Goal: Task Accomplishment & Management: Complete application form

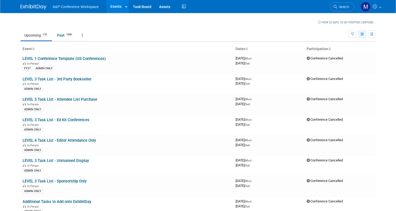
click at [362, 34] on button "button" at bounding box center [362, 34] width 8 height 8
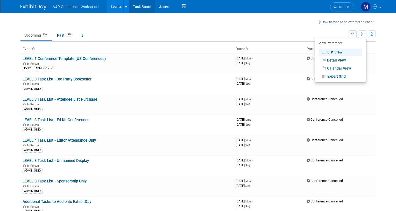
click at [135, 5] on link "Task Board" at bounding box center [142, 6] width 26 height 13
click at [142, 9] on link "Task Board" at bounding box center [142, 6] width 26 height 13
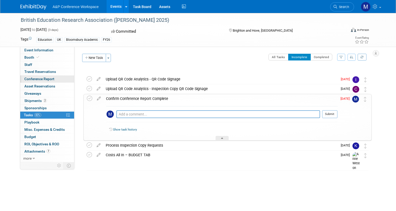
click at [49, 79] on span "Conference Report" at bounding box center [39, 79] width 30 height 4
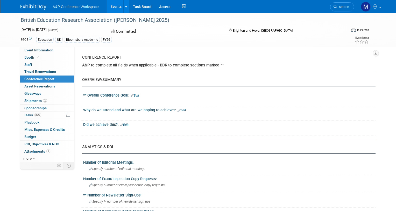
click at [137, 100] on div at bounding box center [204, 101] width 232 height 5
click at [136, 94] on link "Edit" at bounding box center [135, 96] width 9 height 4
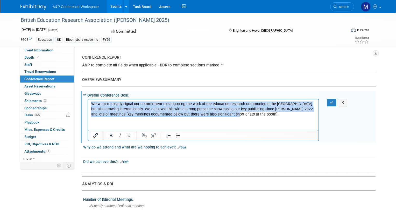
drag, startPoint x: 238, startPoint y: 116, endPoint x: 91, endPoint y: 105, distance: 147.2
click at [91, 105] on body "We want to clearly signal our commitment to supporting the work of the educatio…" at bounding box center [203, 109] width 225 height 16
copy p "We want to clearly signal our commitment to supporting the work of the educatio…"
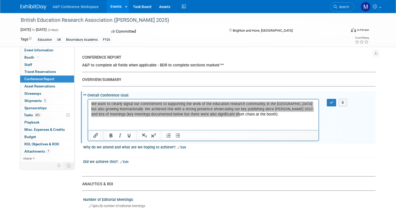
click at [182, 148] on link "Edit" at bounding box center [182, 148] width 9 height 4
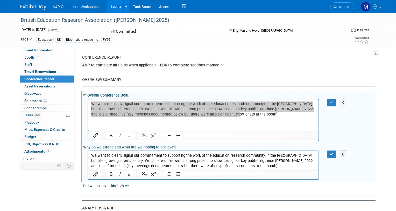
click at [146, 33] on div "Committed" at bounding box center [165, 31] width 111 height 9
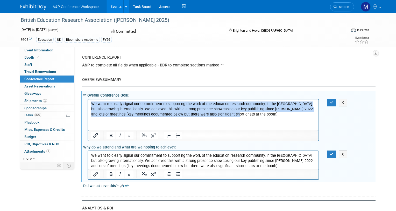
click at [241, 116] on p "We want to clearly signal our commitment to supporting the work of the educatio…" at bounding box center [203, 109] width 225 height 16
drag, startPoint x: 241, startPoint y: 116, endPoint x: 73, endPoint y: 101, distance: 168.4
click at [88, 101] on html "We want to clearly signal our commitment to supporting the work of the educatio…" at bounding box center [203, 108] width 231 height 18
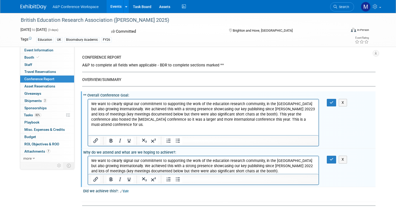
click at [266, 108] on p "We want to clearly signal our commitment to supporting the work of the educatio…" at bounding box center [203, 114] width 225 height 26
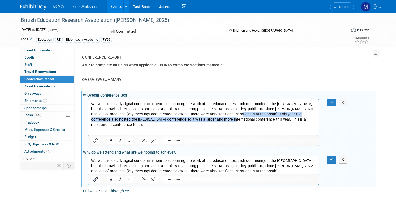
drag, startPoint x: 236, startPoint y: 114, endPoint x: 213, endPoint y: 120, distance: 23.7
click at [213, 120] on p "We want to clearly signal our commitment to supporting the work of the educatio…" at bounding box center [203, 114] width 225 height 26
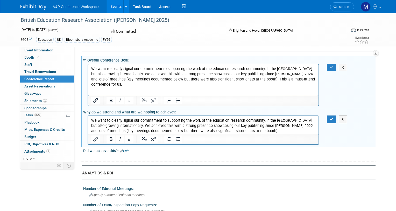
scroll to position [26, 0]
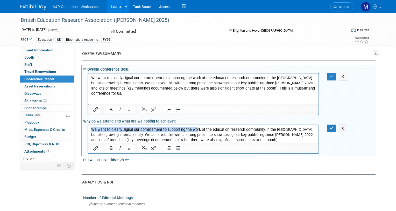
drag, startPoint x: 91, startPoint y: 128, endPoint x: 196, endPoint y: 130, distance: 105.1
click at [196, 130] on p "We want to clearly signal our commitment to supporting the work of the educatio…" at bounding box center [203, 135] width 225 height 16
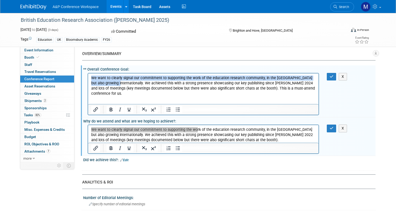
drag, startPoint x: 115, startPoint y: 83, endPoint x: 87, endPoint y: 80, distance: 28.2
click at [88, 80] on html "We want to clearly signal our commitment to supporting the work of the educatio…" at bounding box center [203, 84] width 231 height 23
copy p "We want to clearly signal our commitment to supporting the work of the educatio…"
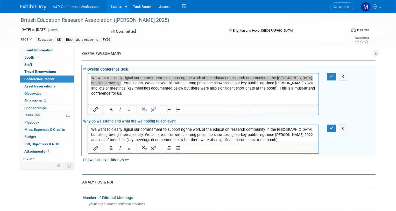
click at [131, 134] on p "We want to clearly signal our commitment to supporting the work of the educatio…" at bounding box center [203, 135] width 225 height 16
click at [91, 129] on html "We want to clearly signal our commitment to supporting the work of the educatio…" at bounding box center [203, 134] width 231 height 18
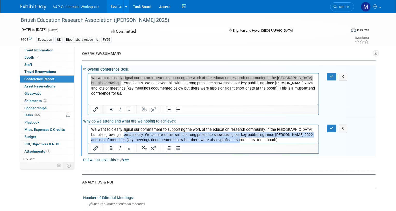
drag, startPoint x: 118, startPoint y: 135, endPoint x: 246, endPoint y: 142, distance: 127.8
click at [246, 142] on p "We want to clearly signal our commitment to supporting the work of the educatio…" at bounding box center [203, 135] width 225 height 16
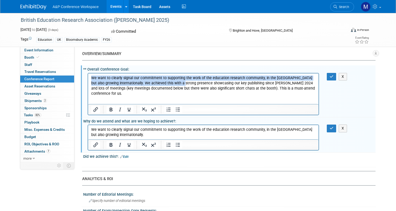
drag, startPoint x: 183, startPoint y: 84, endPoint x: 84, endPoint y: 77, distance: 98.8
click at [88, 77] on html "We want to clearly signal our commitment to supporting the work of the educatio…" at bounding box center [203, 84] width 231 height 23
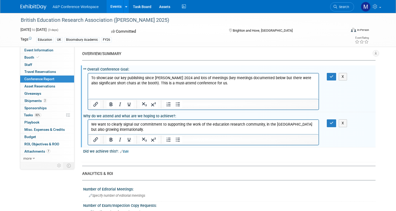
click at [179, 80] on p "To showcase our key publishing since BERA 2024 and lots of meetings (key meetin…" at bounding box center [203, 80] width 225 height 10
click at [181, 79] on p "To showcase our key publishing since BERA 2024 and lots of meetings (key meetin…" at bounding box center [203, 80] width 225 height 10
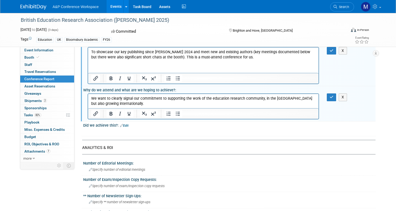
click at [126, 126] on link "Edit" at bounding box center [124, 126] width 9 height 4
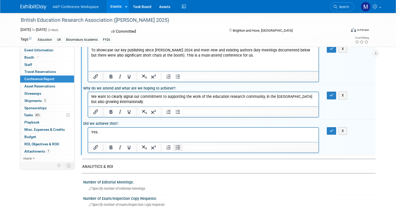
scroll to position [104, 0]
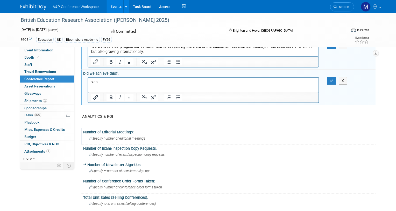
click at [113, 138] on span "Specify number of editorial meetings" at bounding box center [117, 138] width 56 height 4
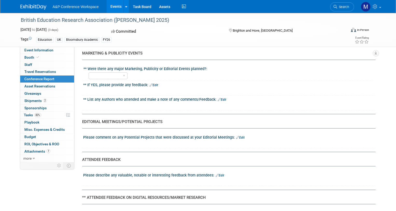
scroll to position [597, 0]
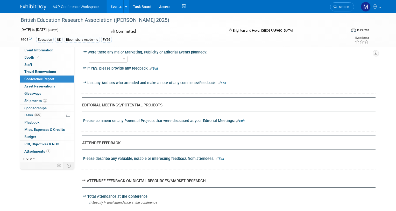
type input "MR"
click at [239, 122] on link "Edit" at bounding box center [240, 121] width 9 height 4
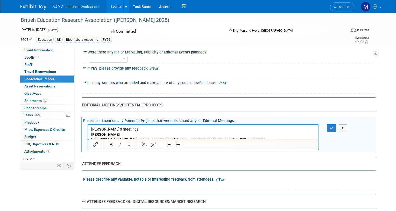
scroll to position [663, 0]
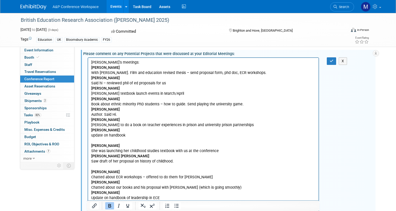
click at [91, 144] on html "Mark's meetings: Sarah Downing With Elissa. Film and education revised thesis –…" at bounding box center [203, 129] width 231 height 143
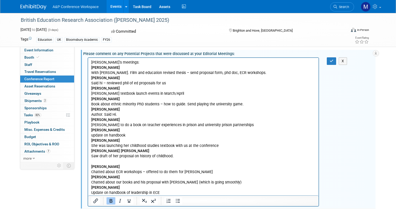
click at [91, 167] on html "Mark's meetings: Sarah Downing With Elissa. Film and education revised thesis –…" at bounding box center [203, 126] width 231 height 137
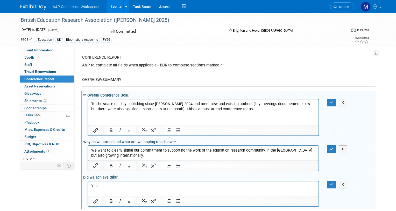
scroll to position [156, 0]
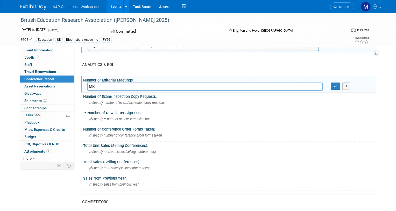
click at [129, 86] on input "MR" at bounding box center [205, 86] width 236 height 8
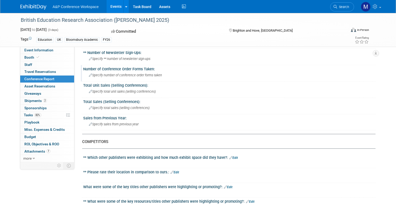
scroll to position [259, 0]
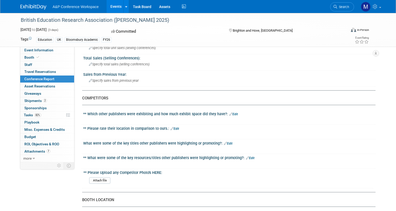
type input "MR: 12"
click at [233, 113] on link "Edit" at bounding box center [234, 114] width 9 height 4
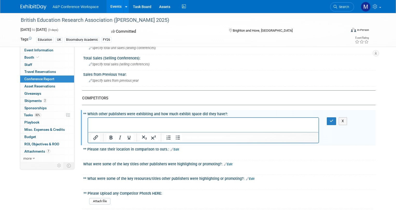
scroll to position [0, 0]
click at [177, 150] on link "Edit" at bounding box center [175, 150] width 9 height 4
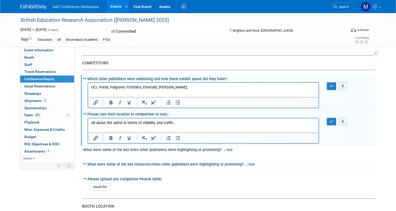
scroll to position [337, 0]
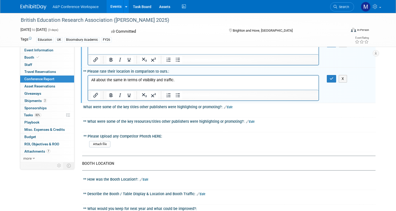
click at [227, 107] on link "Edit" at bounding box center [228, 107] width 9 height 4
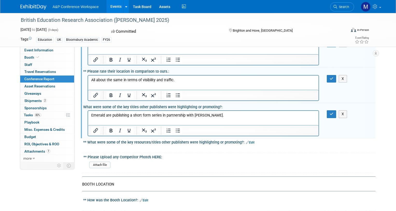
scroll to position [415, 0]
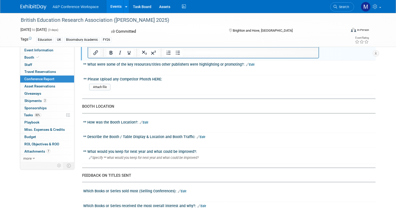
click at [248, 64] on link "Edit" at bounding box center [250, 65] width 9 height 4
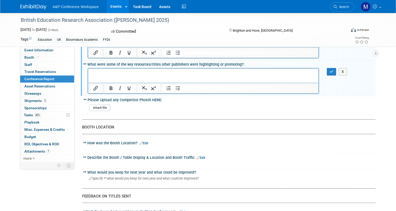
scroll to position [311, 0]
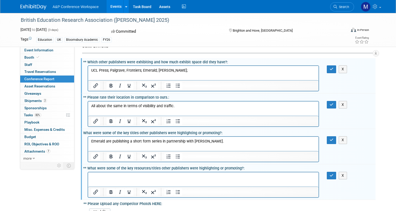
click at [210, 142] on p "Emerald are publishing a short form series in partnership with BERA." at bounding box center [203, 141] width 225 height 5
drag, startPoint x: 215, startPoint y: 137, endPoint x: 108, endPoint y: 143, distance: 107.2
drag, startPoint x: 219, startPoint y: 140, endPoint x: 71, endPoint y: 143, distance: 148.9
click at [88, 143] on html "Emerald are publishing a short form series in partnership with BERA." at bounding box center [203, 140] width 231 height 7
copy p "Emerald are publishing a short form series in partnership with BERA."
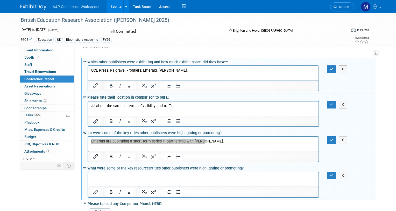
click at [132, 174] on p "Rich Text Area. Press ALT-0 for help." at bounding box center [203, 176] width 225 height 5
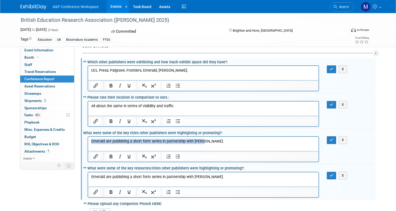
click at [216, 140] on p "Emerald are publishing a short form series in partnership with BERA." at bounding box center [203, 141] width 225 height 5
drag, startPoint x: 210, startPoint y: 142, endPoint x: 73, endPoint y: 139, distance: 137.5
click at [88, 139] on html "Emerald are publishing a short form series in partnership with BERA." at bounding box center [203, 140] width 231 height 7
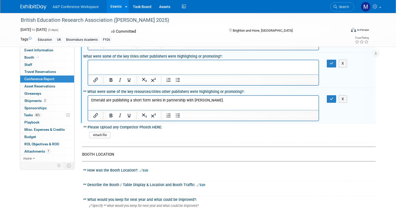
scroll to position [337, 0]
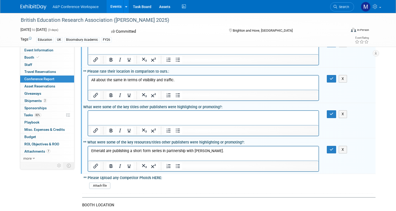
drag, startPoint x: 177, startPoint y: 79, endPoint x: 213, endPoint y: 185, distance: 112.1
click at [88, 80] on html "All about the same in terms of visibility and traffic." at bounding box center [203, 78] width 231 height 7
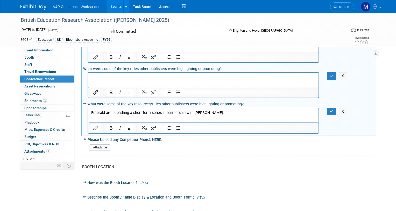
scroll to position [415, 0]
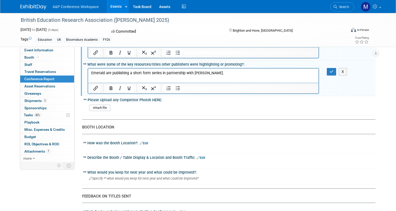
click at [143, 143] on link "Edit" at bounding box center [144, 143] width 9 height 4
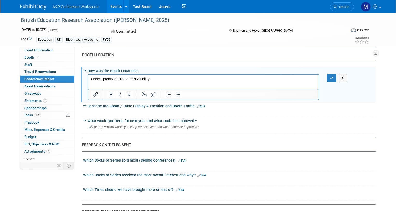
scroll to position [493, 0]
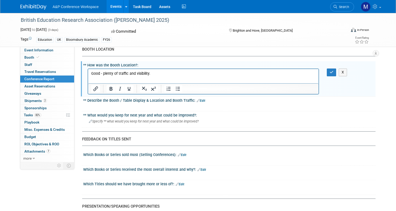
click at [200, 99] on link "Edit" at bounding box center [201, 101] width 9 height 4
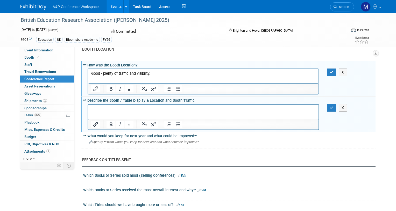
scroll to position [0, 0]
click at [163, 144] on div "Specify ** what would you keep for next year and what could be improved?" at bounding box center [229, 142] width 285 height 8
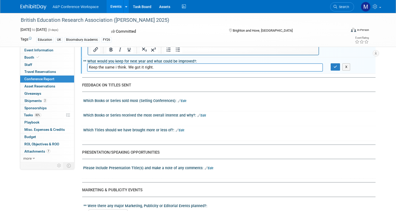
scroll to position [571, 0]
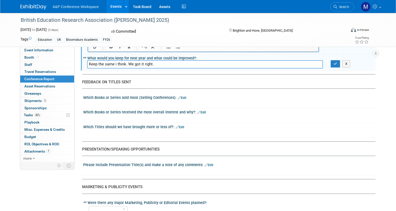
type input "Keep the same i think. We got it right."
click at [183, 97] on link "Edit" at bounding box center [182, 98] width 9 height 4
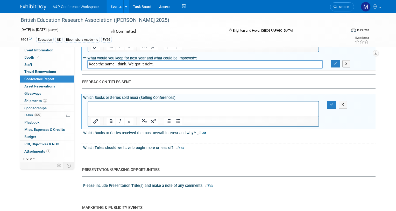
scroll to position [0, 0]
click at [218, 132] on div "Which Books or Series received the most overall interest and why?: Edit" at bounding box center [229, 132] width 293 height 7
click at [218, 135] on div "Which Books or Series received the most overall interest and why?: Edit" at bounding box center [229, 132] width 293 height 7
click at [204, 133] on link "Edit" at bounding box center [202, 133] width 9 height 4
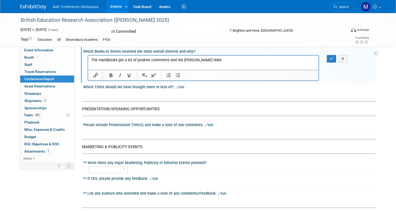
scroll to position [674, 0]
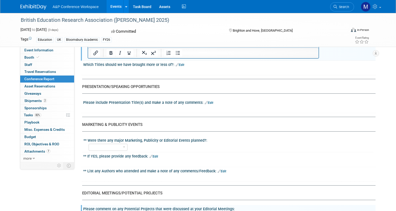
click at [210, 102] on link "Edit" at bounding box center [209, 103] width 9 height 4
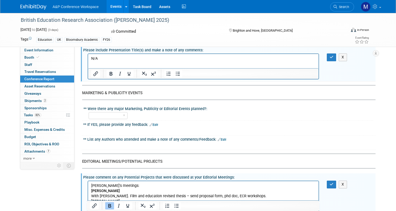
scroll to position [778, 0]
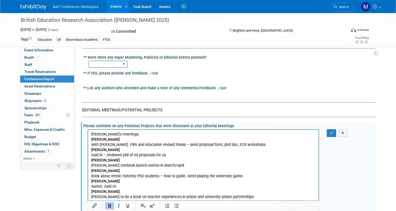
drag, startPoint x: 113, startPoint y: 65, endPoint x: 113, endPoint y: 67, distance: 2.6
click at [113, 65] on select "YES NO" at bounding box center [108, 64] width 39 height 7
select select "NO"
click at [89, 61] on select "YES NO" at bounding box center [108, 64] width 39 height 7
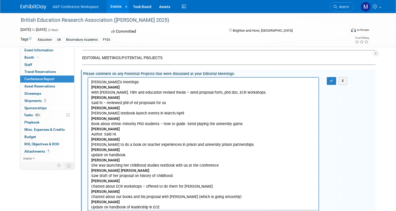
scroll to position [830, 0]
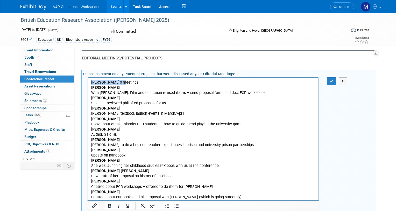
drag, startPoint x: 91, startPoint y: 83, endPoint x: 130, endPoint y: 83, distance: 38.6
click at [130, 83] on body "Mark's meetings: Sarah Downing With Elissa. Film and education revised thesis –…" at bounding box center [203, 145] width 225 height 130
click at [150, 89] on p "[PERSON_NAME]" at bounding box center [203, 87] width 225 height 5
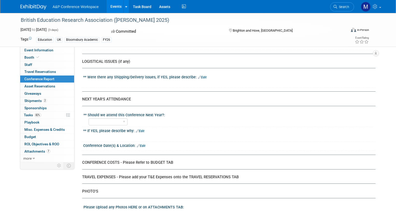
scroll to position [1245, 0]
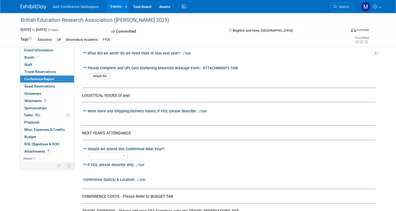
click at [201, 110] on link "Edit" at bounding box center [202, 111] width 9 height 4
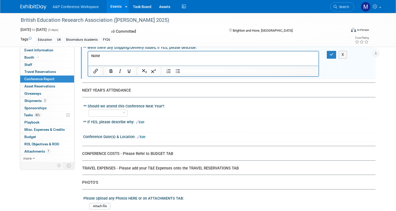
scroll to position [1349, 0]
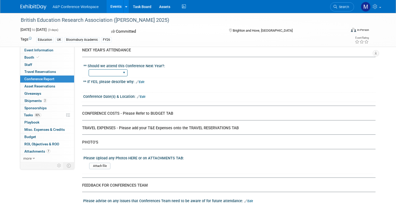
click at [123, 73] on select "YES NO" at bounding box center [108, 72] width 39 height 7
select select "YES"
click at [89, 69] on select "YES NO" at bounding box center [108, 72] width 39 height 7
click at [116, 140] on div "PHOTO'S" at bounding box center [227, 142] width 290 height 5
click at [143, 82] on link "Edit" at bounding box center [140, 82] width 9 height 4
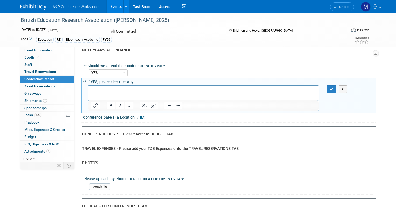
scroll to position [0, 0]
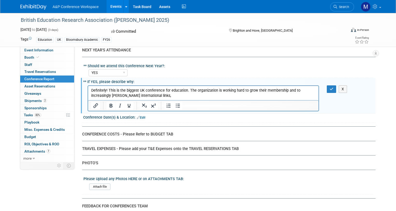
click at [143, 117] on link "Edit" at bounding box center [141, 118] width 9 height 4
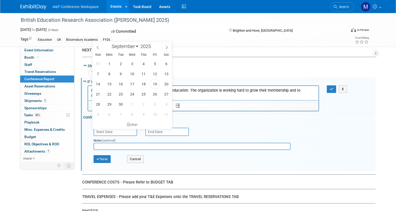
click at [104, 129] on input "text" at bounding box center [116, 132] width 44 height 8
click at [154, 45] on span at bounding box center [153, 44] width 4 height 3
type input "2026"
click at [119, 73] on span "8" at bounding box center [121, 74] width 10 height 10
type input "Sep 8, 2026"
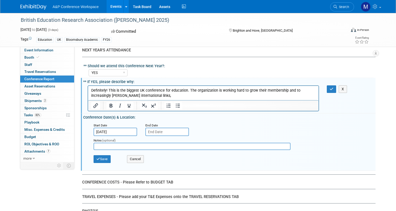
click at [157, 133] on input "text" at bounding box center [168, 132] width 44 height 8
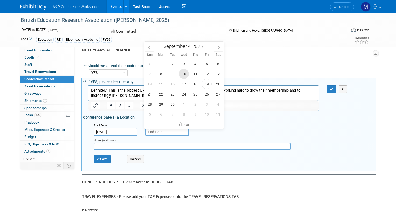
click at [183, 73] on span "10" at bounding box center [184, 74] width 10 height 10
type input "[DATE]"
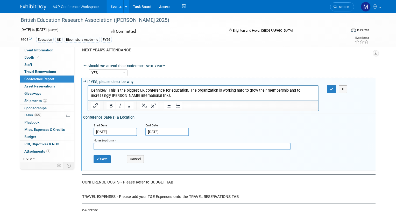
click at [138, 146] on input "text" at bounding box center [192, 146] width 197 height 7
type input "[GEOGRAPHIC_DATA]"
click at [166, 132] on input "[DATE]" at bounding box center [168, 132] width 44 height 8
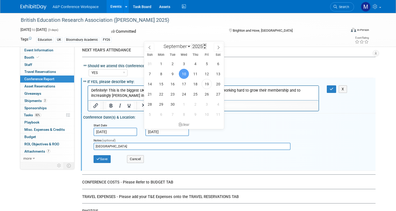
click at [205, 45] on span at bounding box center [205, 44] width 4 height 3
type input "2026"
click at [197, 74] on span "10" at bounding box center [195, 74] width 10 height 10
type input "Sep 10, 2026"
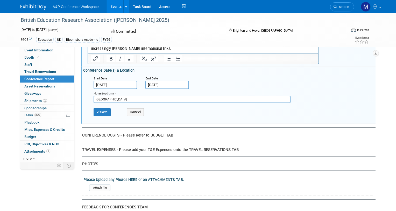
scroll to position [1427, 0]
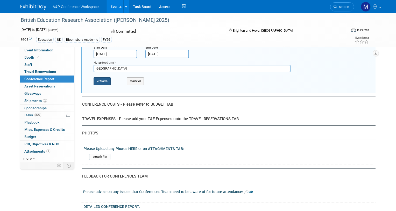
click at [104, 81] on button "Save" at bounding box center [102, 81] width 17 height 8
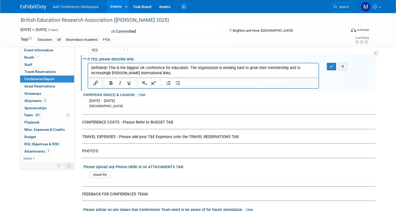
scroll to position [1385, 0]
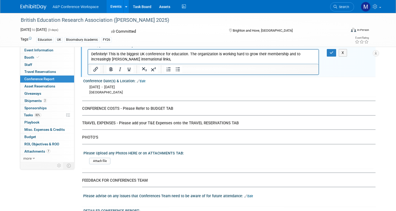
click at [178, 108] on div "CONFERENCE COSTS - Please Refer to BUDGET TAB" at bounding box center [227, 108] width 290 height 5
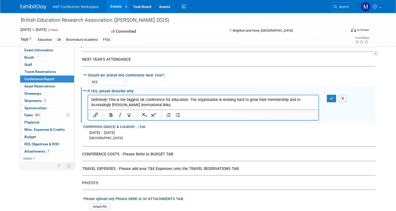
scroll to position [1333, 0]
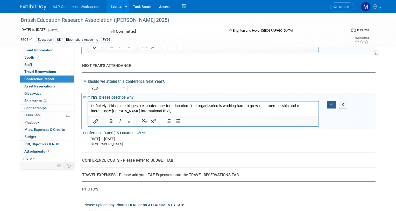
click at [329, 106] on button "button" at bounding box center [332, 105] width 10 height 8
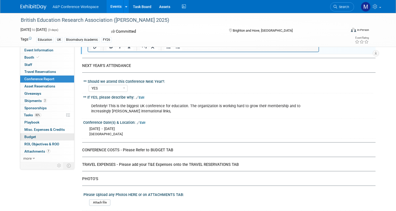
click at [47, 136] on link "Budget" at bounding box center [47, 136] width 54 height 7
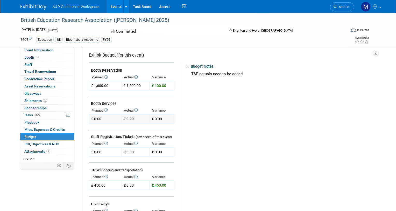
scroll to position [104, 0]
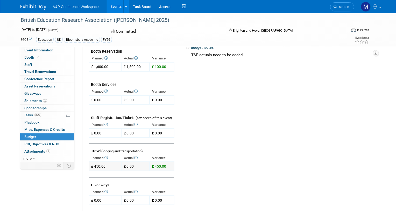
click at [128, 165] on td "£ 0.00" at bounding box center [135, 166] width 28 height 9
click at [134, 167] on td "£ 0.00" at bounding box center [135, 166] width 28 height 9
click at [129, 166] on td "£ 0.00" at bounding box center [135, 166] width 28 height 9
click at [127, 166] on td "£ 0.00" at bounding box center [135, 166] width 28 height 9
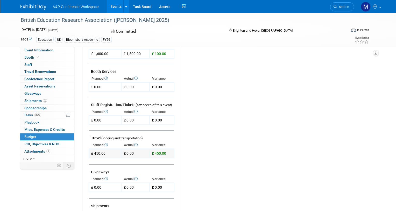
scroll to position [130, 0]
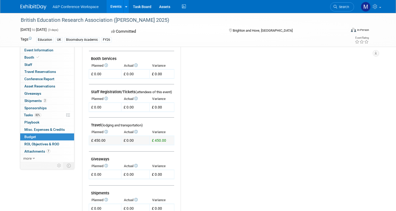
click at [131, 164] on th "Actual" at bounding box center [135, 165] width 28 height 7
click at [138, 143] on td "£ 0.00" at bounding box center [135, 140] width 28 height 9
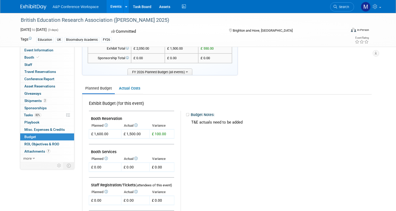
scroll to position [0, 0]
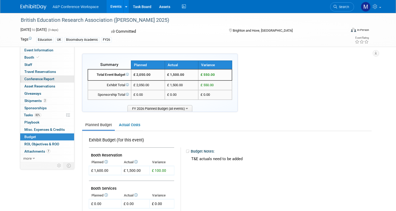
click at [48, 78] on span "Conference Report" at bounding box center [39, 79] width 30 height 4
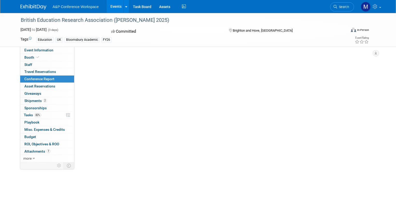
select select "NO"
select select "YES"
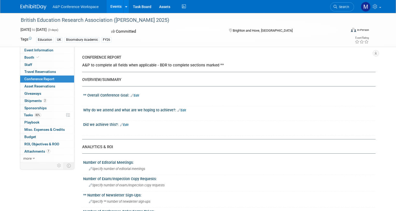
click at [155, 98] on div "X" at bounding box center [229, 99] width 286 height 3
click at [137, 94] on link "Edit" at bounding box center [135, 96] width 9 height 4
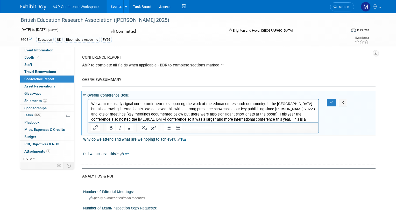
drag, startPoint x: 265, startPoint y: 109, endPoint x: 389, endPoint y: 195, distance: 151.3
click at [265, 109] on p "We want to clearly signal our commitment to supporting the work of the educatio…" at bounding box center [203, 114] width 225 height 26
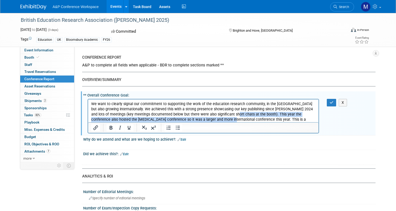
drag, startPoint x: 233, startPoint y: 115, endPoint x: 213, endPoint y: 121, distance: 21.0
click at [213, 121] on p "We want to clearly signal our commitment to supporting the work of the educatio…" at bounding box center [203, 114] width 225 height 26
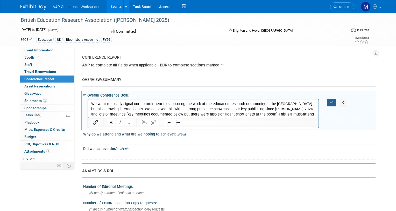
click at [332, 104] on icon "button" at bounding box center [332, 103] width 4 height 4
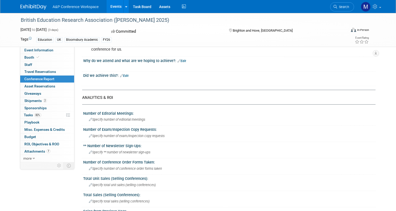
scroll to position [78, 0]
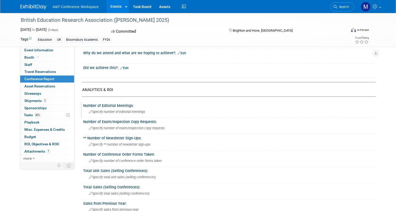
click at [123, 110] on span "Specify number of editorial meetings" at bounding box center [117, 112] width 56 height 4
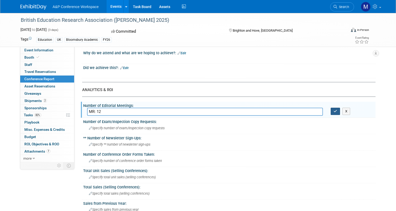
type input "MR: 12"
click at [337, 109] on button "button" at bounding box center [335, 111] width 9 height 7
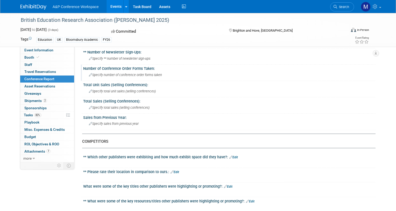
scroll to position [207, 0]
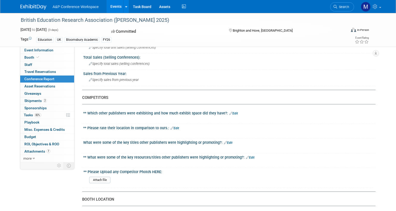
click at [232, 112] on link "Edit" at bounding box center [234, 114] width 9 height 4
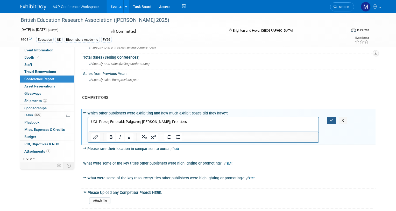
click at [335, 117] on button "button" at bounding box center [332, 121] width 10 height 8
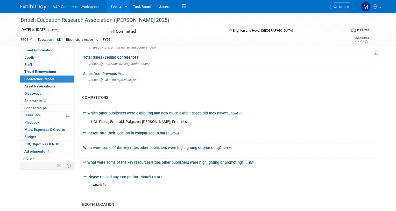
click at [174, 132] on link "Edit" at bounding box center [175, 134] width 9 height 4
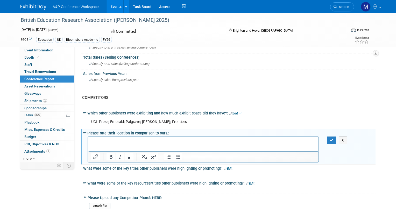
scroll to position [0, 0]
click at [331, 138] on icon "button" at bounding box center [332, 140] width 4 height 4
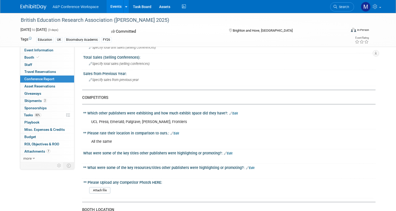
click at [249, 166] on link "Edit" at bounding box center [250, 168] width 9 height 4
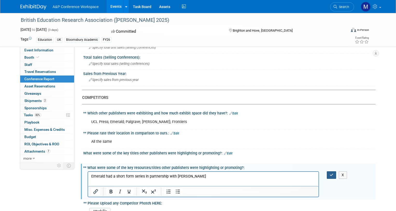
click at [331, 173] on icon "button" at bounding box center [332, 175] width 4 height 4
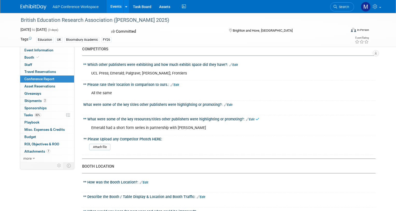
scroll to position [311, 0]
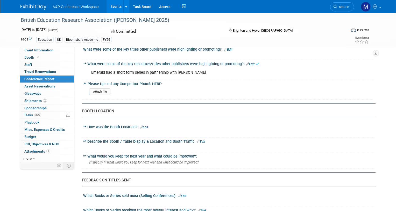
click at [145, 125] on link "Edit" at bounding box center [144, 127] width 9 height 4
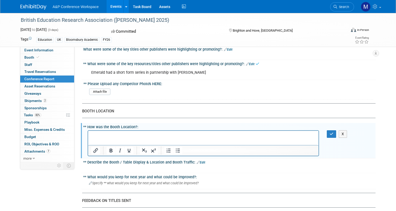
scroll to position [0, 0]
click at [333, 131] on button "button" at bounding box center [332, 134] width 10 height 8
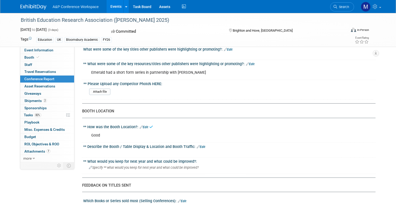
click at [202, 145] on link "Edit" at bounding box center [201, 147] width 9 height 4
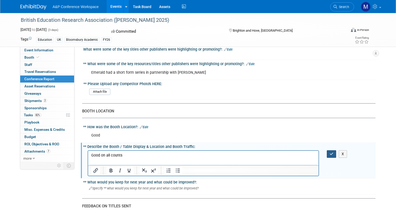
click at [334, 152] on icon "button" at bounding box center [332, 154] width 4 height 4
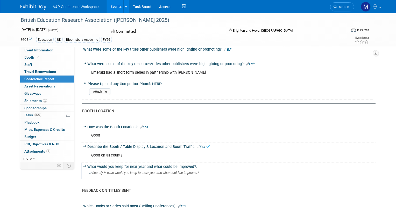
click at [114, 171] on span "Specify ** what would you keep for next year and what could be improved?" at bounding box center [144, 173] width 110 height 4
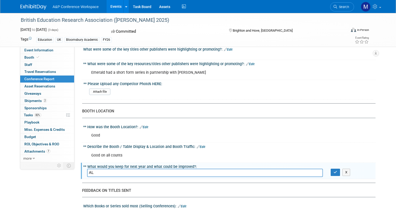
type input "A"
type input "We got it right - no changes"
click at [335, 170] on icon "button" at bounding box center [336, 171] width 4 height 3
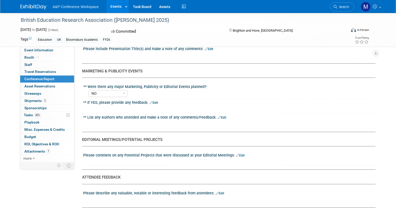
scroll to position [545, 0]
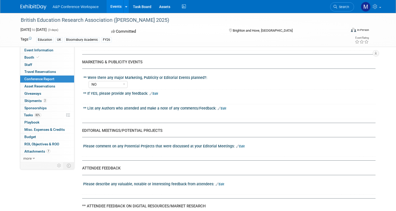
click at [241, 144] on link "Edit" at bounding box center [240, 146] width 9 height 4
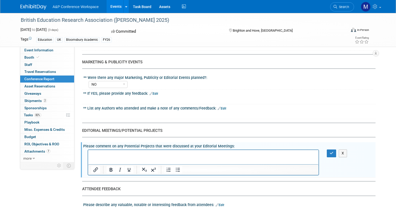
scroll to position [0, 0]
click at [240, 155] on p "Mark:" at bounding box center [203, 154] width 225 height 5
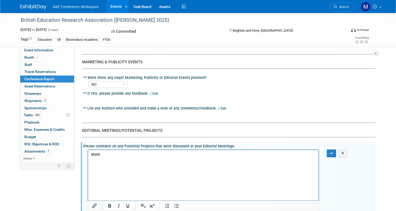
scroll to position [632, 0]
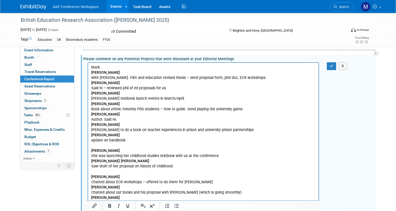
click at [91, 176] on body "Mark: Sarah Downing With Elissa. Film and education revised thesis – send propo…" at bounding box center [203, 138] width 225 height 146
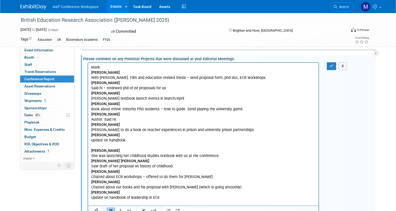
click at [91, 151] on body "Mark: Sarah Downing With Elissa. Film and education revised thesis – send propo…" at bounding box center [203, 135] width 225 height 141
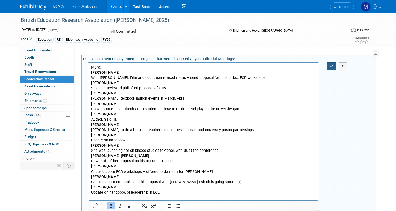
click at [332, 64] on icon "button" at bounding box center [332, 66] width 4 height 4
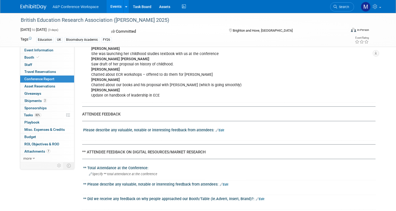
scroll to position [762, 0]
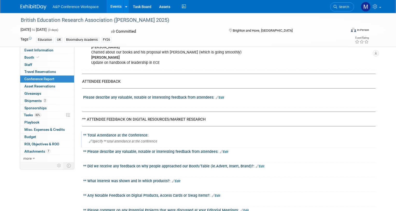
click at [137, 139] on span "Specify ** total attendance at the conference" at bounding box center [123, 141] width 68 height 4
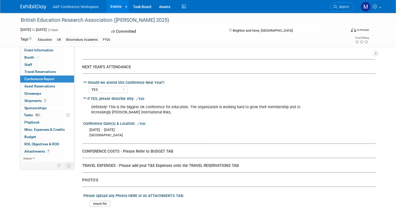
scroll to position [1099, 0]
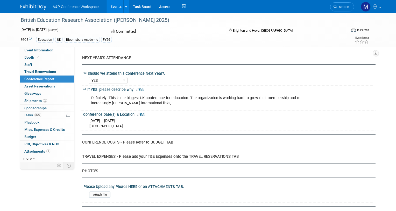
click at [186, 140] on div "CONFERENCE COSTS - Please Refer to BUDGET TAB" at bounding box center [227, 142] width 290 height 5
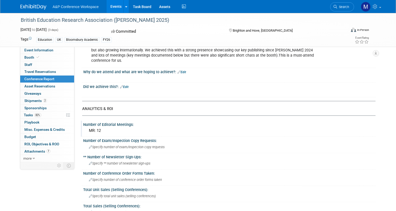
scroll to position [0, 0]
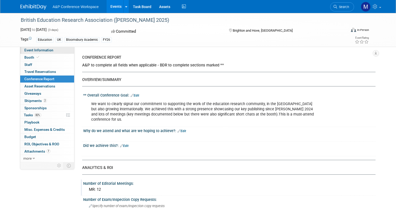
click at [47, 50] on span "Event Information" at bounding box center [38, 50] width 29 height 4
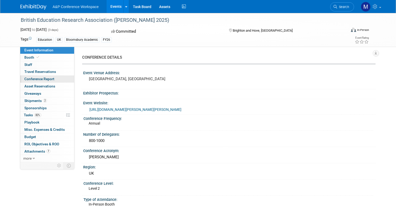
click at [40, 80] on span "Conference Report" at bounding box center [39, 79] width 30 height 4
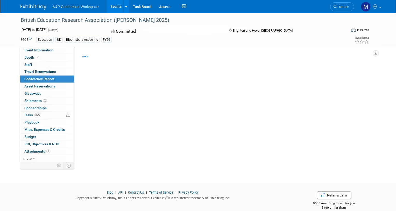
select select "NO"
select select "YES"
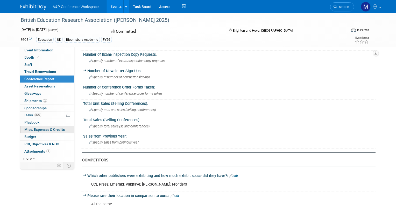
scroll to position [78, 0]
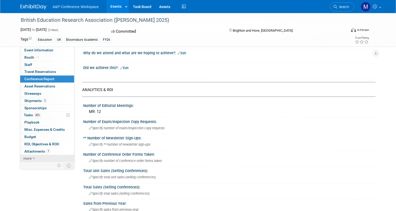
click at [33, 159] on icon at bounding box center [34, 159] width 2 height 4
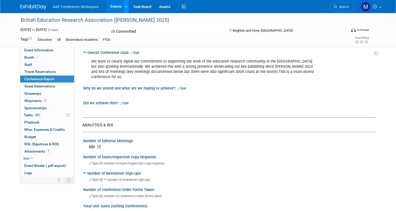
scroll to position [0, 0]
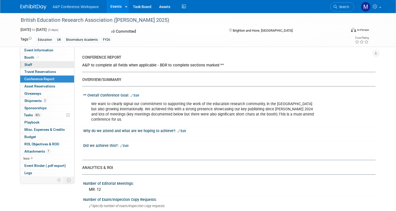
click at [26, 64] on span "Staff 0" at bounding box center [28, 65] width 8 height 4
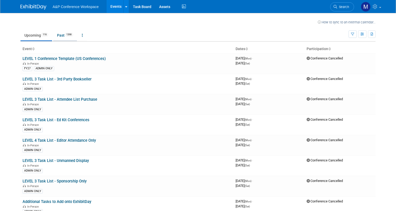
click at [63, 35] on link "Past 1398" at bounding box center [65, 35] width 24 height 10
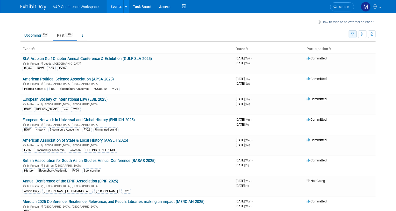
click at [356, 36] on button "button" at bounding box center [353, 34] width 8 height 8
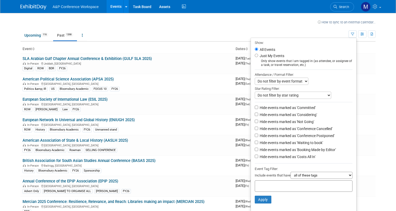
click at [309, 179] on select "all of these tags any one of these tags only and exactly these specific tags" at bounding box center [322, 175] width 62 height 7
click at [264, 57] on label "Just My Events" at bounding box center [272, 55] width 26 height 5
click at [258, 57] on input "Just My Events" at bounding box center [256, 55] width 3 height 3
radio input "true"
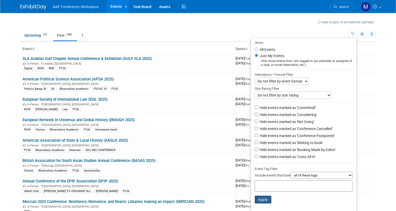
click at [266, 203] on button "Apply" at bounding box center [263, 200] width 17 height 8
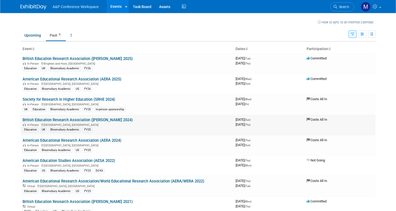
click at [98, 118] on link "British Education Research Association ([PERSON_NAME] 2024)" at bounding box center [78, 119] width 110 height 5
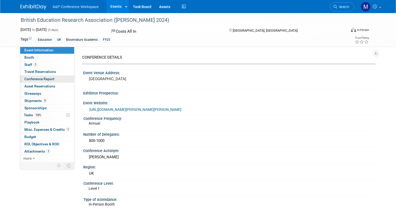
click at [42, 78] on span "Conference Report" at bounding box center [39, 79] width 30 height 4
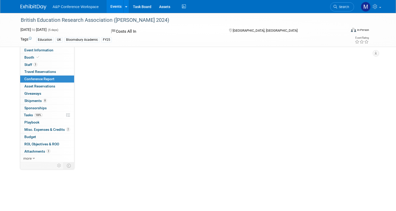
select select "YES"
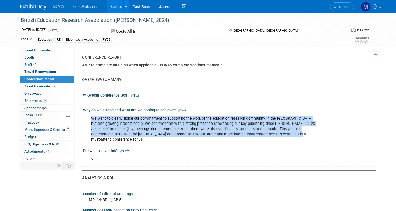
drag, startPoint x: 89, startPoint y: 117, endPoint x: 294, endPoint y: 136, distance: 206.2
click at [294, 136] on div "We want to clearly signal our commitment to supporting the work of the educatio…" at bounding box center [204, 128] width 232 height 31
copy div "We want to clearly signal our commitment to supporting the work of the educatio…"
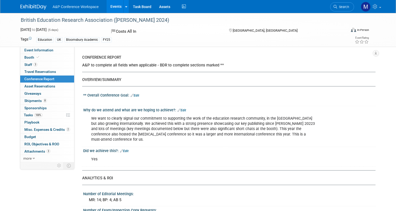
click at [191, 147] on div "Did we achieve this?: Edit" at bounding box center [229, 150] width 293 height 7
click at [32, 137] on span "Budget" at bounding box center [30, 137] width 12 height 4
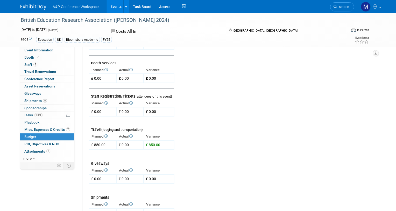
scroll to position [130, 0]
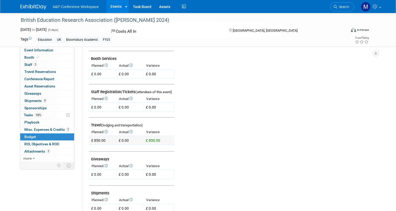
click at [129, 140] on td "£ 0.00" at bounding box center [129, 140] width 27 height 9
click at [124, 140] on td "£ 0.00" at bounding box center [129, 140] width 27 height 9
click at [122, 140] on td "£ 0.00" at bounding box center [129, 140] width 27 height 9
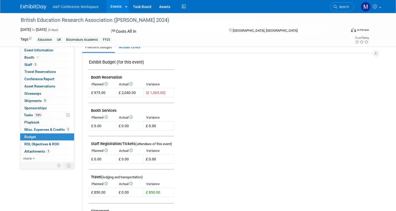
scroll to position [0, 0]
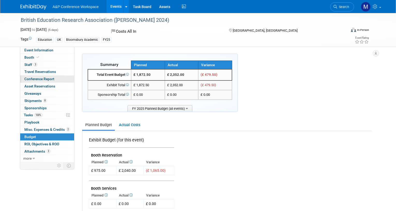
click at [43, 79] on span "Conference Report" at bounding box center [39, 79] width 30 height 4
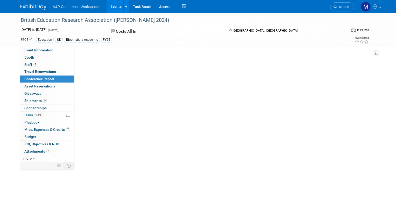
select select "YES"
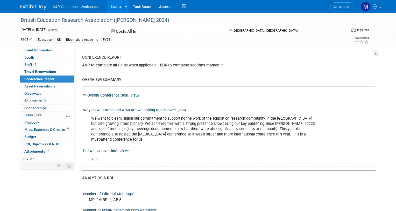
click at [137, 122] on div "We want to clearly signal our commitment to supporting the work of the educatio…" at bounding box center [204, 128] width 232 height 31
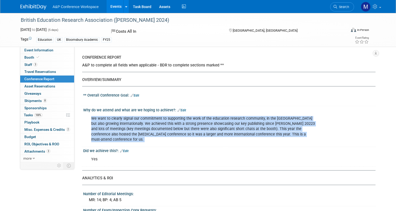
click at [137, 122] on div "We want to clearly signal our commitment to supporting the work of the educatio…" at bounding box center [204, 128] width 232 height 31
copy div "We want to clearly signal our commitment to supporting the work of the educatio…"
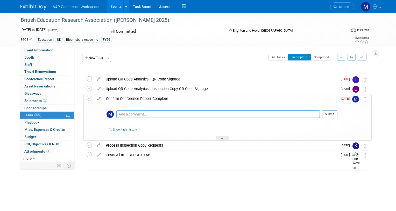
click at [164, 112] on textarea at bounding box center [218, 114] width 204 height 8
click at [192, 100] on div "Confirm Conference Report Complete" at bounding box center [220, 98] width 234 height 9
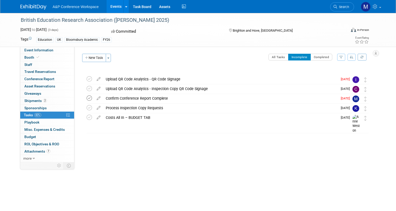
click at [89, 99] on icon at bounding box center [89, 97] width 5 height 5
